Goal: Information Seeking & Learning: Learn about a topic

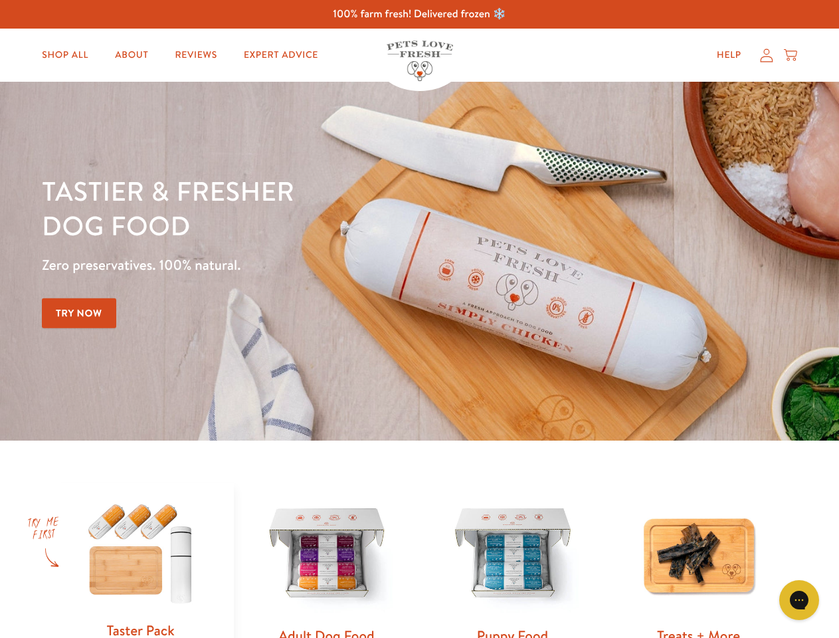
click at [419, 319] on div "Tastier & fresher dog food Zero preservatives. 100% natural. Try Now" at bounding box center [293, 260] width 503 height 175
click at [799, 600] on icon "Gorgias live chat" at bounding box center [798, 599] width 13 height 13
